Goal: Task Accomplishment & Management: Use online tool/utility

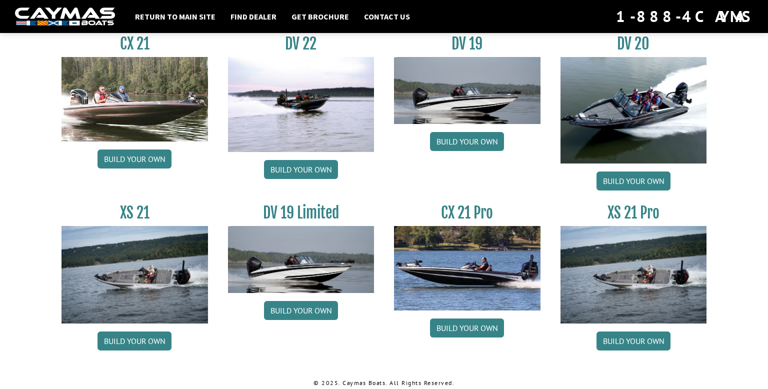
scroll to position [1195, 0]
click at [623, 343] on link "Build your own" at bounding box center [634, 341] width 74 height 19
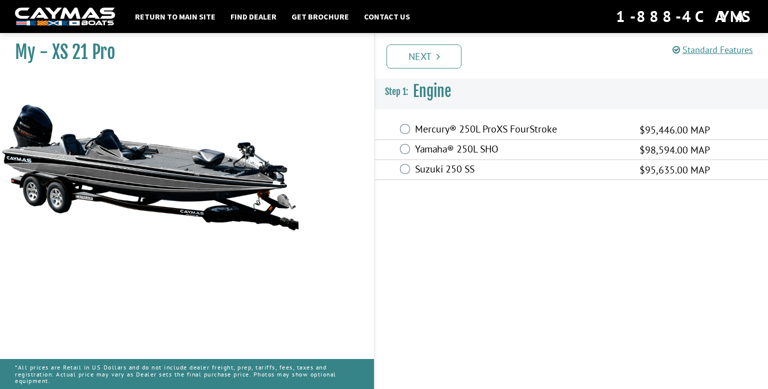
click at [433, 131] on label "Mercury® 250L ProXS FourStroke" at bounding box center [521, 130] width 212 height 15
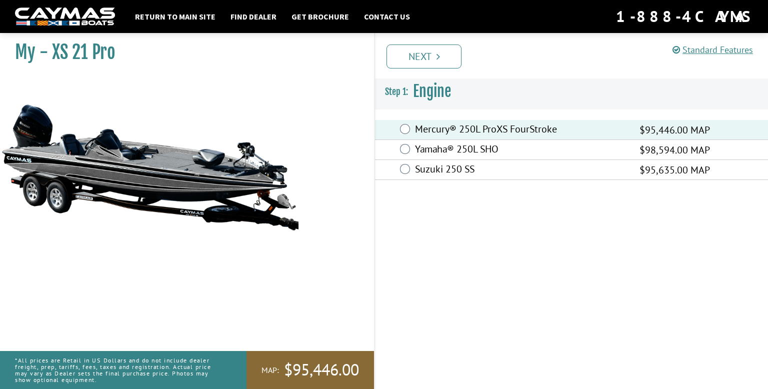
click at [436, 133] on label "Mercury® 250L ProXS FourStroke" at bounding box center [521, 130] width 212 height 15
click at [420, 150] on label "Yamaha® 250L SHO" at bounding box center [521, 150] width 212 height 15
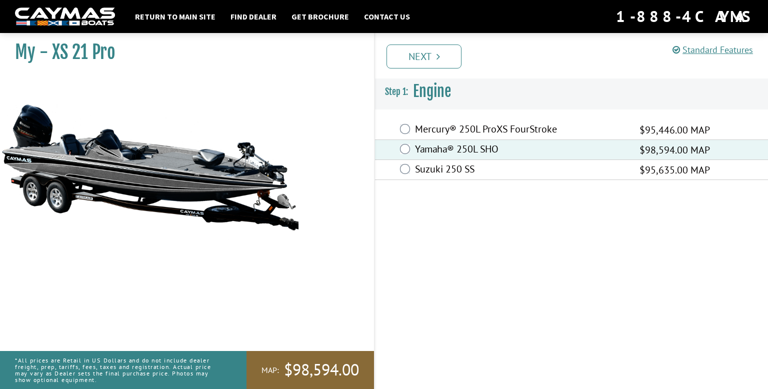
click at [420, 150] on label "Yamaha® 250L SHO" at bounding box center [521, 150] width 212 height 15
click at [706, 48] on link "Standard Features" at bounding box center [713, 50] width 81 height 12
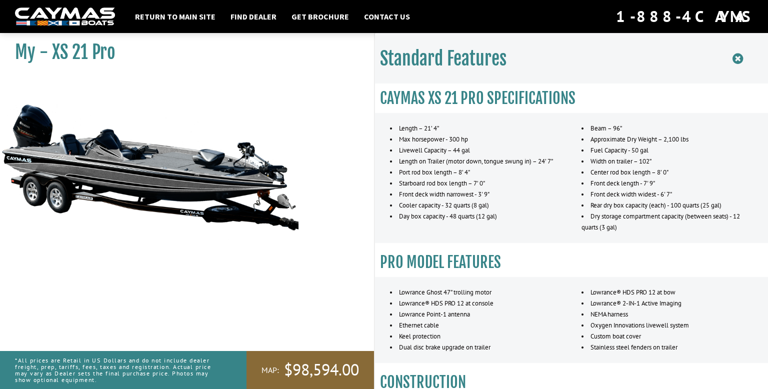
click at [740, 60] on icon at bounding box center [738, 59] width 11 height 13
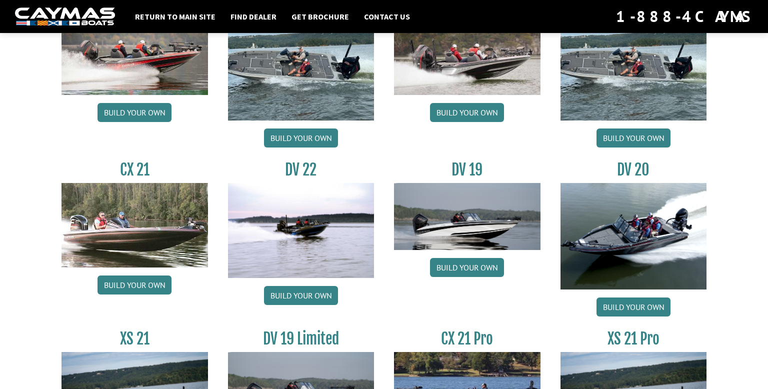
scroll to position [1065, 0]
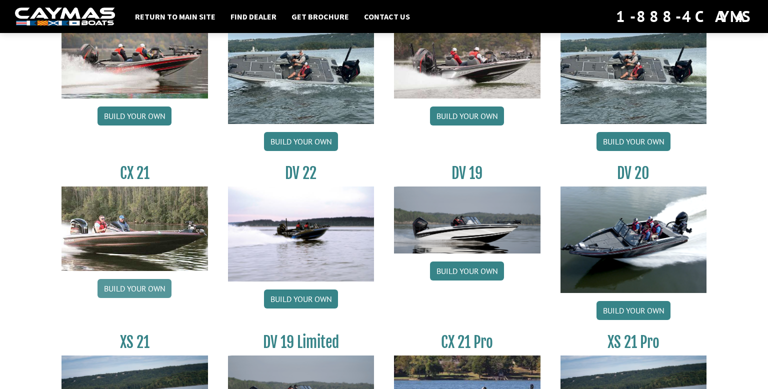
click at [160, 290] on link "Build your own" at bounding box center [135, 288] width 74 height 19
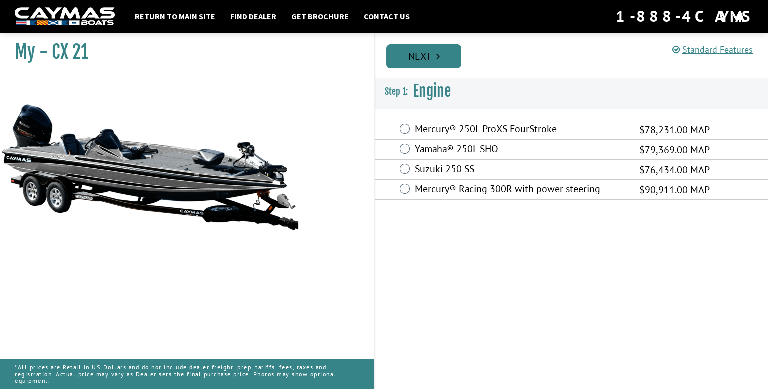
click at [432, 62] on link "Next" at bounding box center [424, 57] width 75 height 24
